Goal: Transaction & Acquisition: Purchase product/service

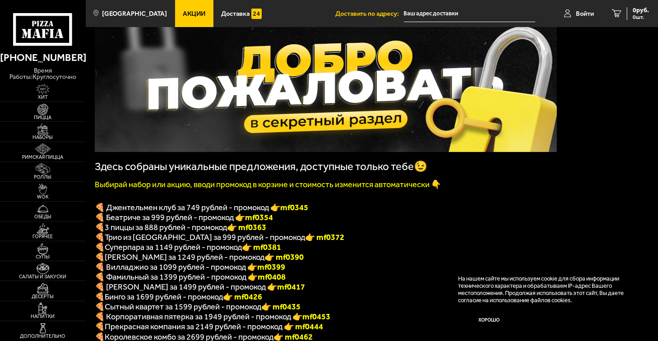
scroll to position [103, 0]
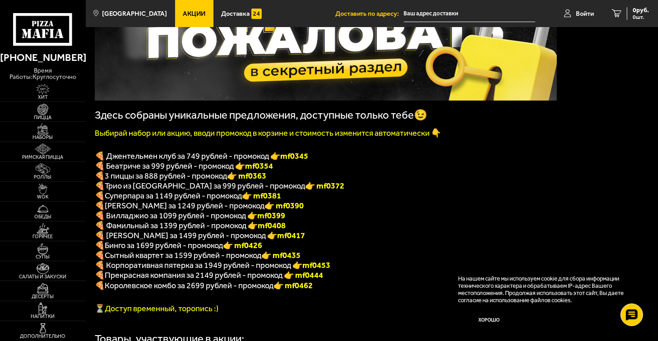
click at [500, 324] on button "Хорошо" at bounding box center [489, 321] width 62 height 21
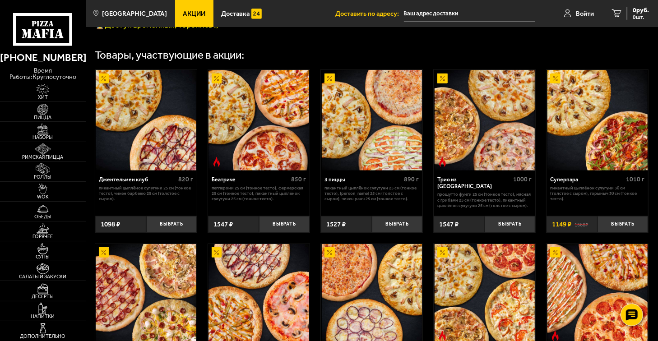
scroll to position [335, 0]
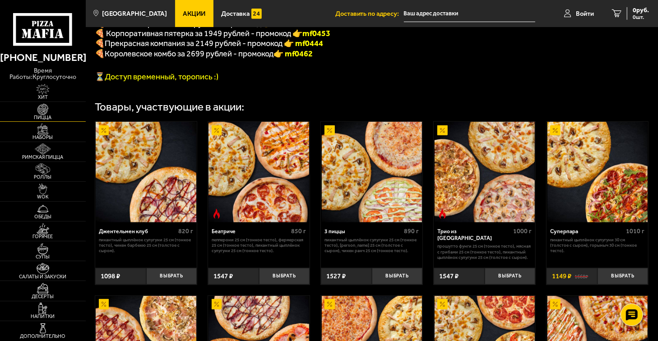
click at [47, 112] on img at bounding box center [43, 109] width 26 height 11
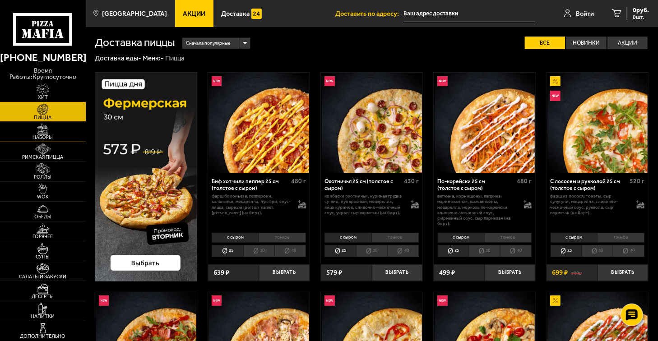
click at [47, 135] on span "Наборы" at bounding box center [43, 137] width 86 height 5
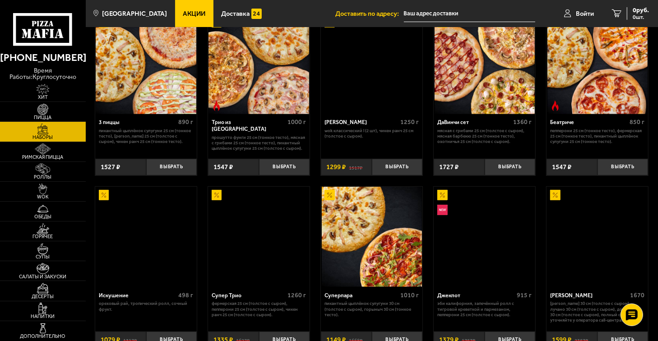
scroll to position [284, 0]
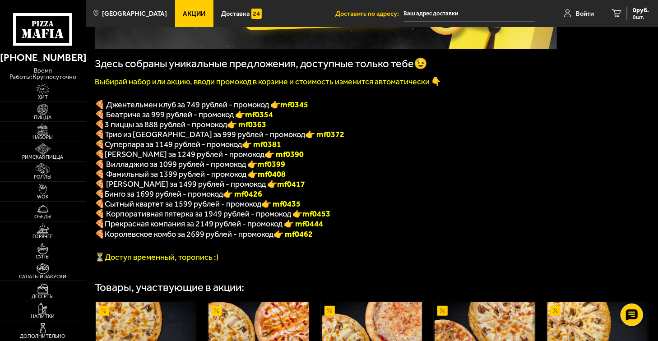
scroll to position [129, 0]
